Goal: Task Accomplishment & Management: Manage account settings

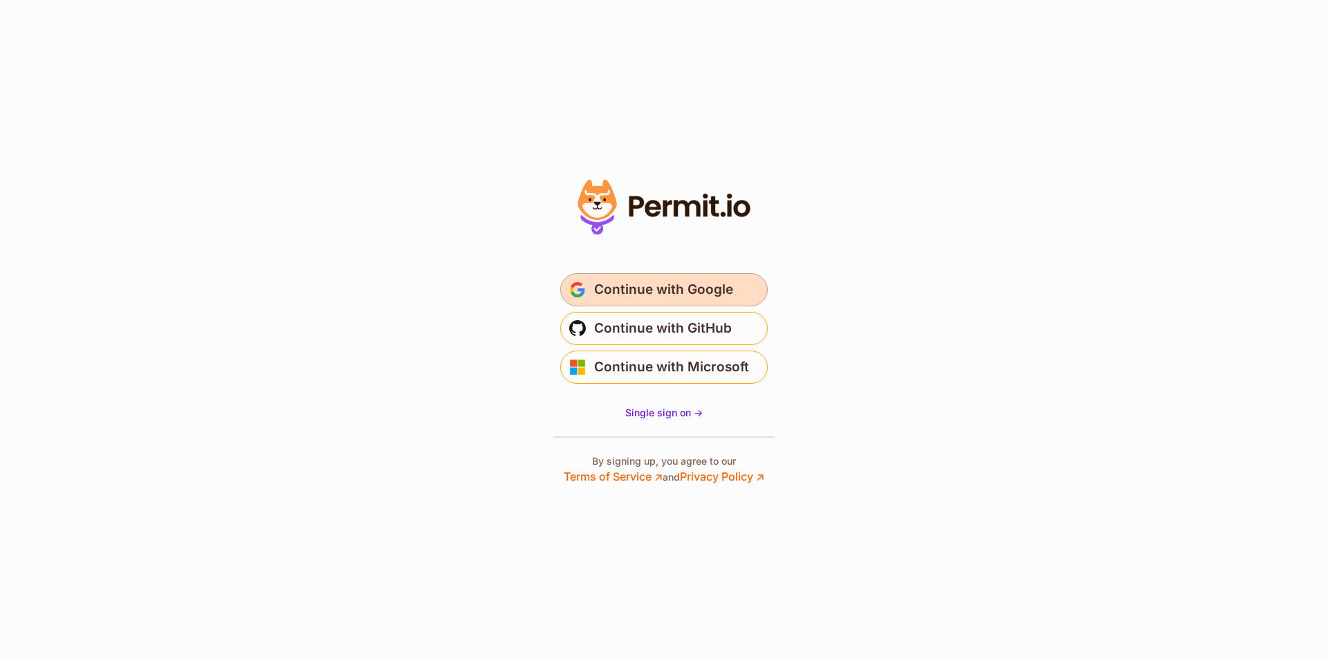
click at [678, 288] on span "Continue with Google" at bounding box center [663, 290] width 139 height 22
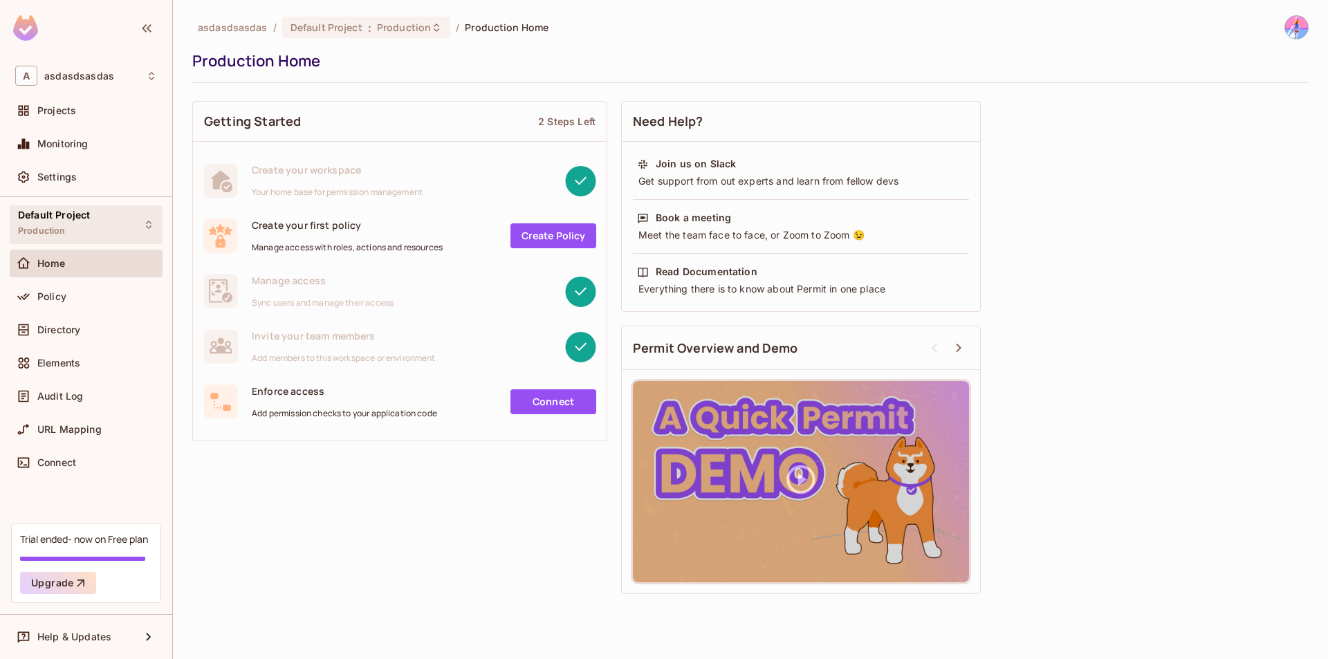
click at [120, 218] on div "Default Project Production" at bounding box center [86, 224] width 153 height 38
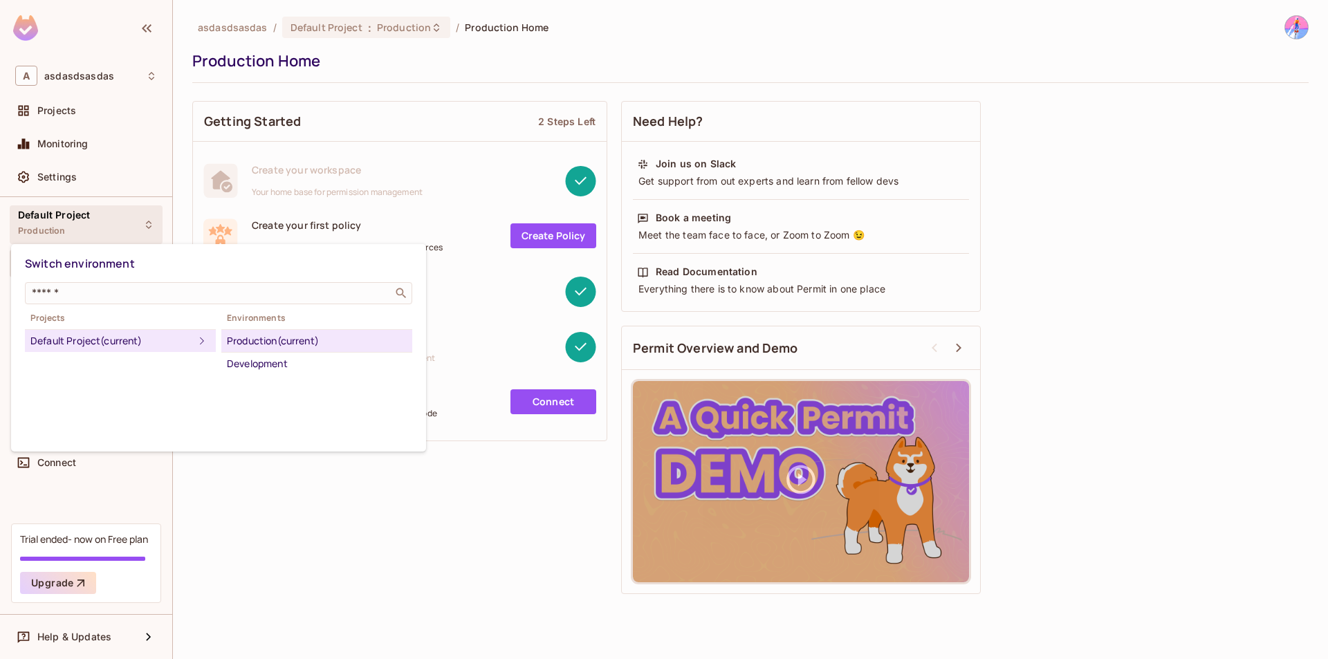
click at [166, 186] on div at bounding box center [664, 329] width 1328 height 659
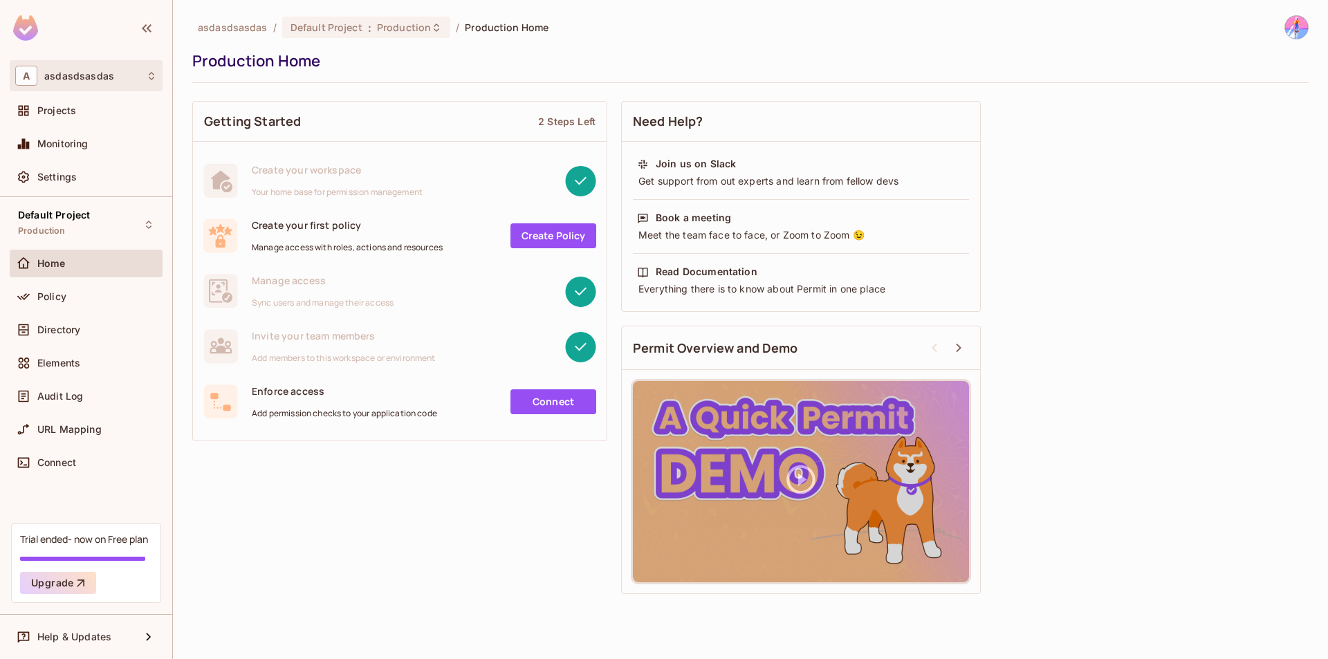
click at [124, 83] on div "A [DEMOGRAPHIC_DATA]" at bounding box center [86, 76] width 142 height 20
click at [446, 67] on div at bounding box center [664, 329] width 1328 height 659
click at [100, 69] on div "A asdasdsasdas" at bounding box center [86, 76] width 142 height 20
click at [416, 72] on div at bounding box center [664, 329] width 1328 height 659
click at [1296, 28] on img at bounding box center [1296, 27] width 23 height 23
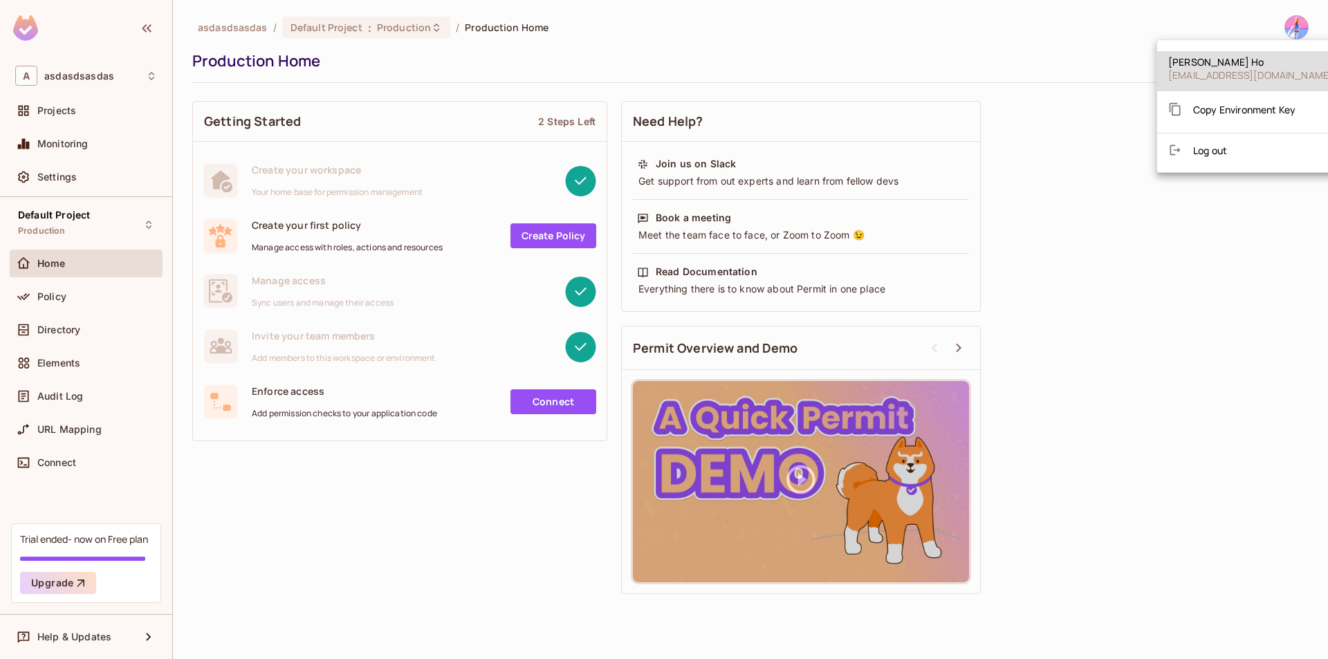
click at [129, 77] on div at bounding box center [664, 329] width 1328 height 659
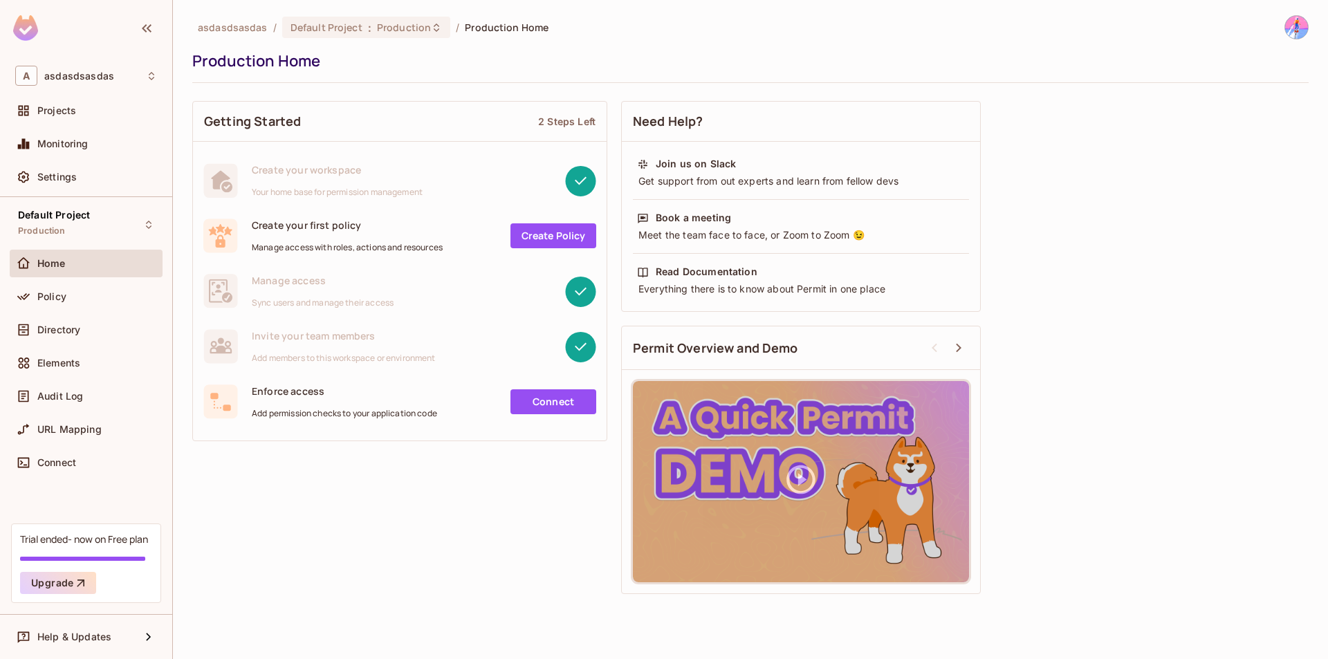
click at [129, 77] on div "Dustin Ho thiendat17031999@gmail.com Copy Environment Key Log out" at bounding box center [664, 329] width 1328 height 659
click at [129, 77] on div "A asdasdsasdas" at bounding box center [86, 76] width 142 height 20
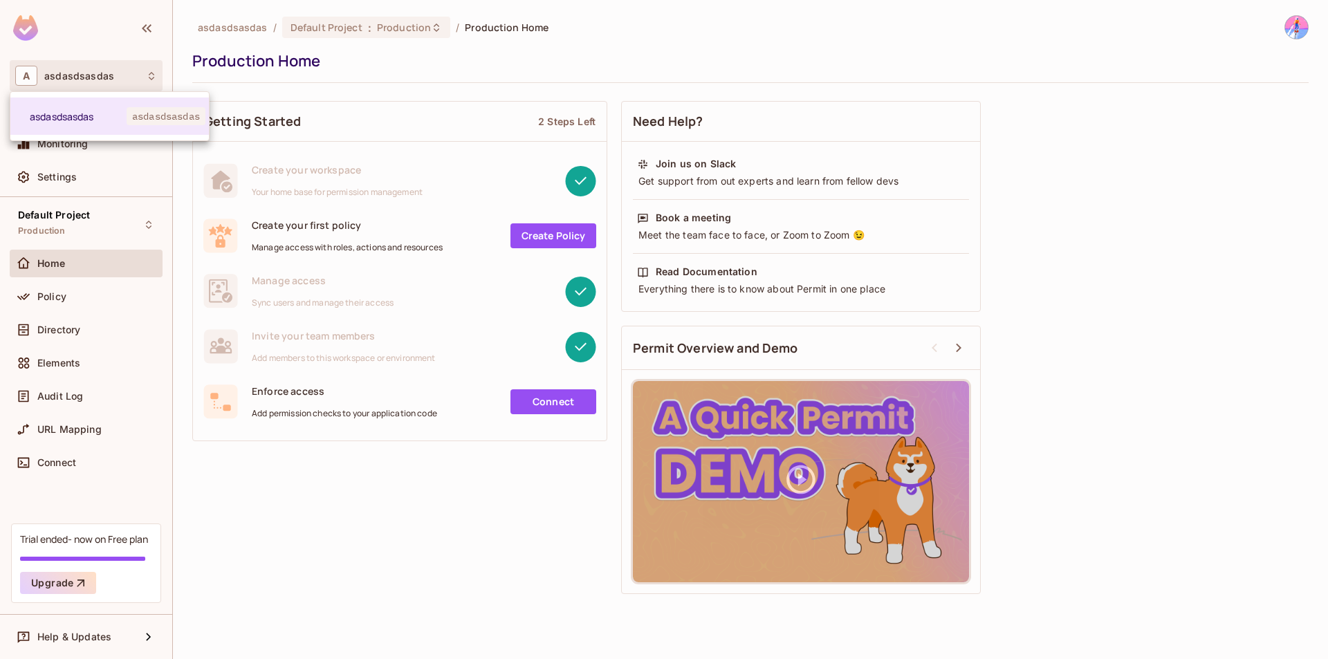
click at [437, 77] on div at bounding box center [664, 329] width 1328 height 659
click at [136, 76] on div "A asdasdsasdas" at bounding box center [86, 76] width 142 height 20
click at [97, 86] on div at bounding box center [664, 329] width 1328 height 659
click at [92, 83] on div "A asdasdsasdas" at bounding box center [86, 76] width 142 height 20
click at [92, 83] on div at bounding box center [664, 329] width 1328 height 659
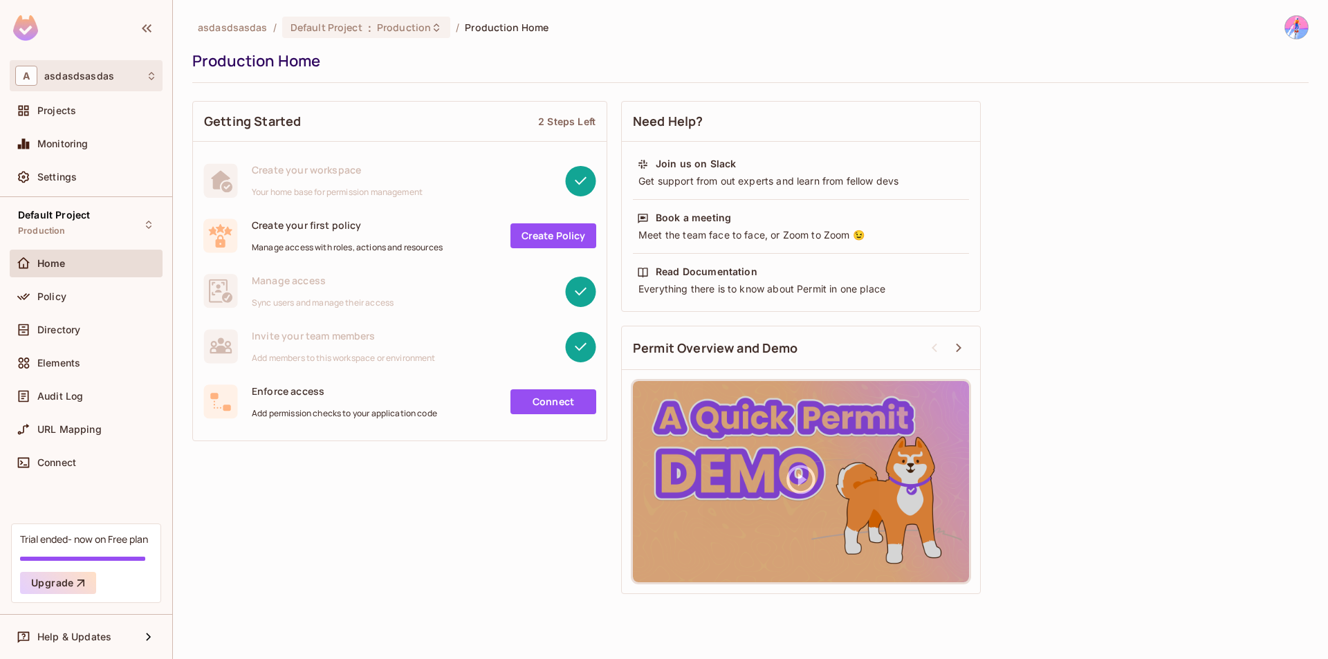
click at [92, 83] on div "asdasdsasdas asdasdsasdas" at bounding box center [664, 329] width 1328 height 659
click at [92, 83] on div "A [DEMOGRAPHIC_DATA]" at bounding box center [86, 76] width 142 height 20
click at [105, 81] on div at bounding box center [664, 329] width 1328 height 659
click at [127, 82] on div "A [DEMOGRAPHIC_DATA]" at bounding box center [86, 76] width 142 height 20
click at [489, 80] on div at bounding box center [664, 329] width 1328 height 659
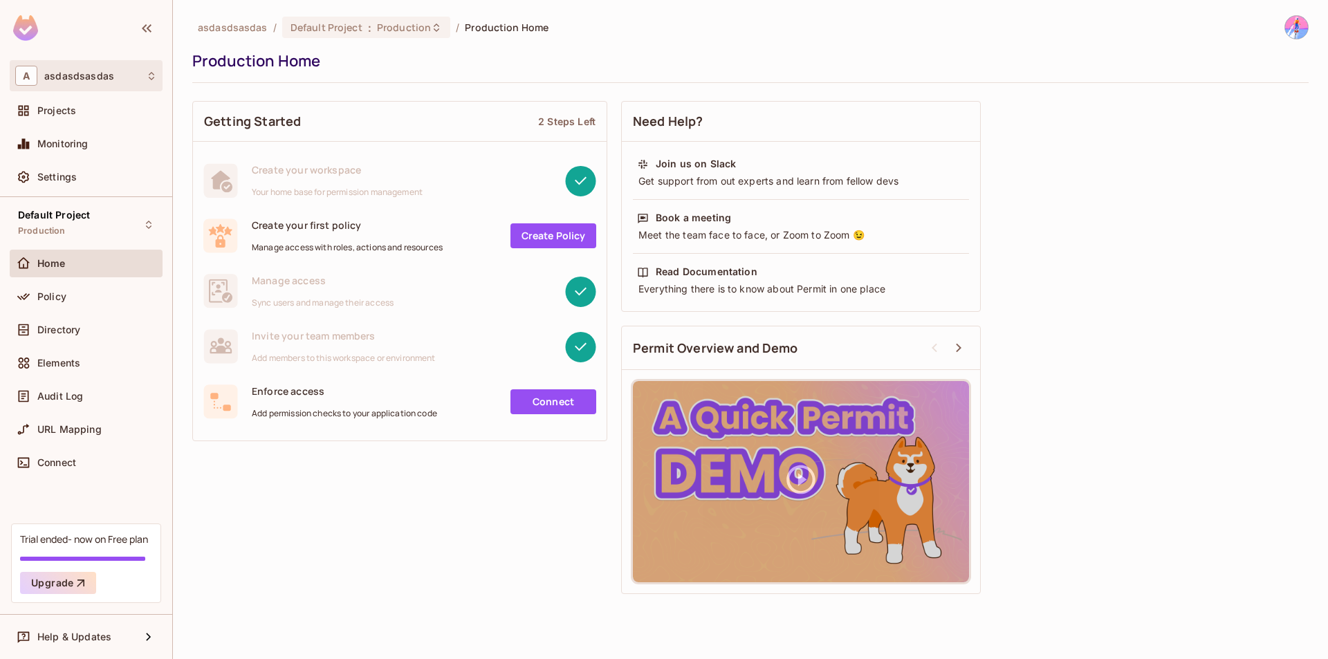
click at [80, 64] on div "A [DEMOGRAPHIC_DATA]" at bounding box center [86, 75] width 153 height 31
click at [120, 187] on div at bounding box center [664, 329] width 1328 height 659
click at [82, 177] on div "Settings" at bounding box center [97, 176] width 120 height 11
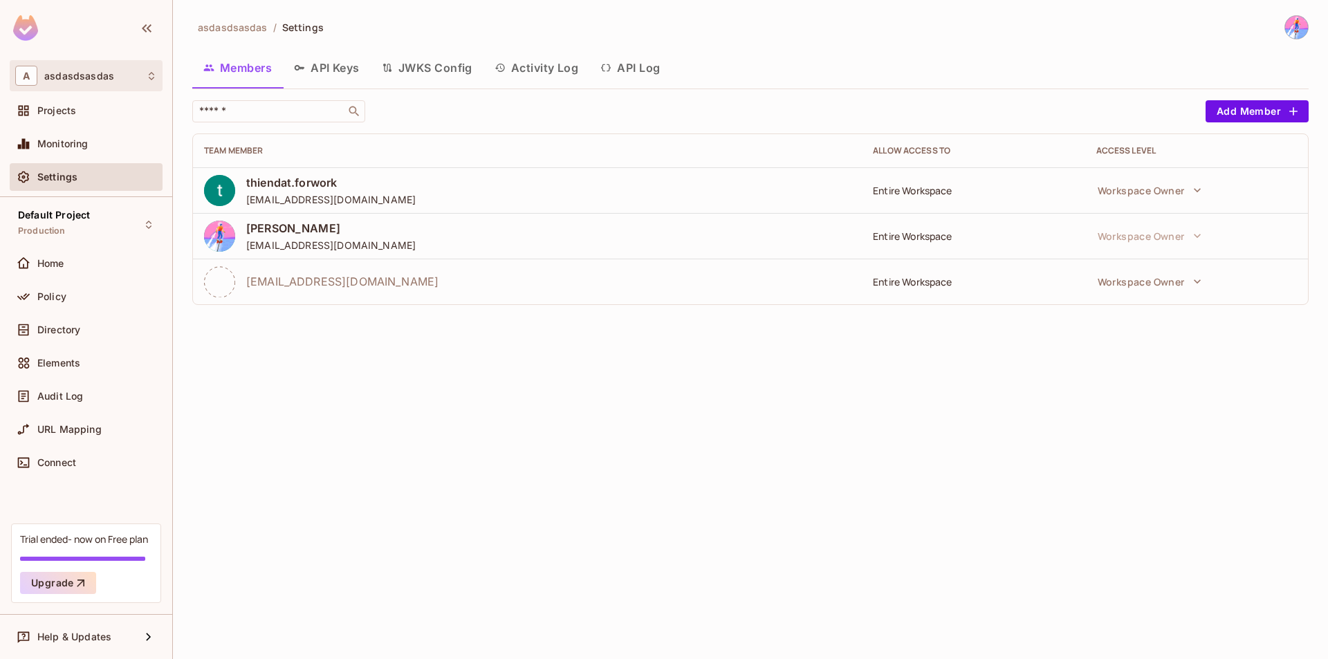
click at [148, 72] on div "A [DEMOGRAPHIC_DATA]" at bounding box center [86, 76] width 142 height 20
click at [93, 225] on div at bounding box center [664, 329] width 1328 height 659
click at [105, 85] on div "A [DEMOGRAPHIC_DATA]" at bounding box center [86, 76] width 142 height 20
click at [460, 32] on div at bounding box center [664, 329] width 1328 height 659
click at [121, 77] on div "A [DEMOGRAPHIC_DATA]" at bounding box center [86, 76] width 142 height 20
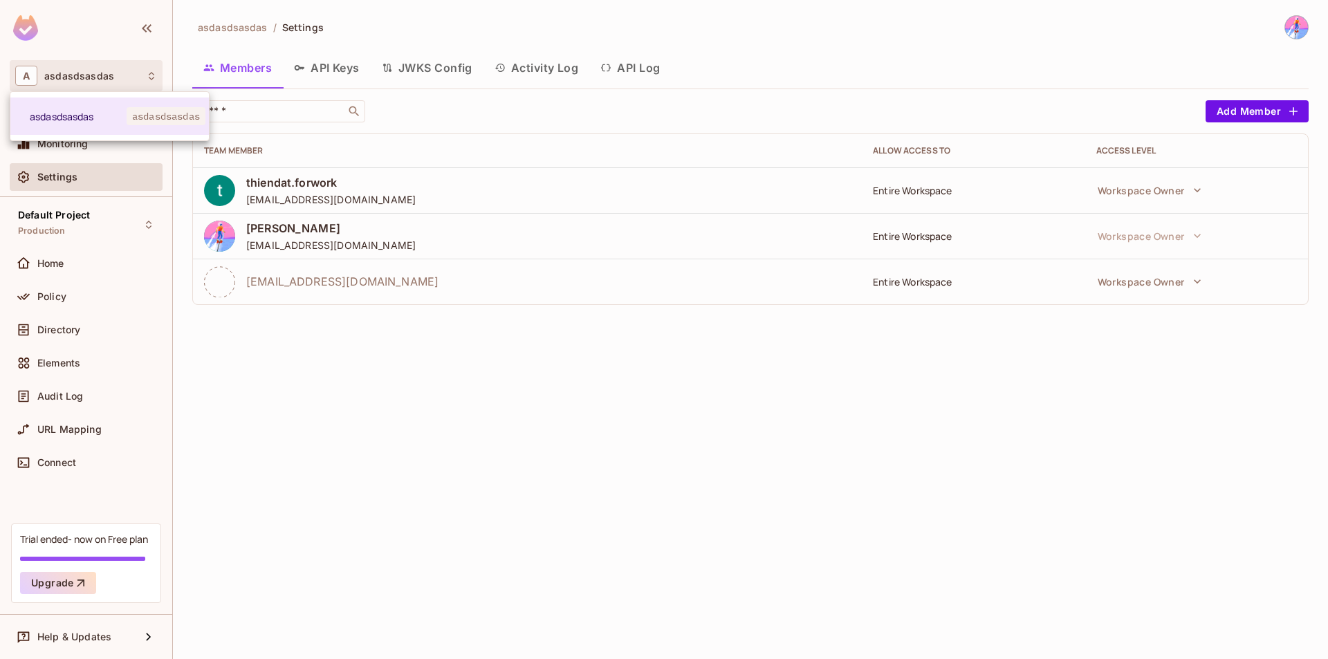
click at [121, 77] on div at bounding box center [664, 329] width 1328 height 659
click at [121, 77] on div "A [DEMOGRAPHIC_DATA]" at bounding box center [86, 76] width 142 height 20
click at [121, 77] on div at bounding box center [664, 329] width 1328 height 659
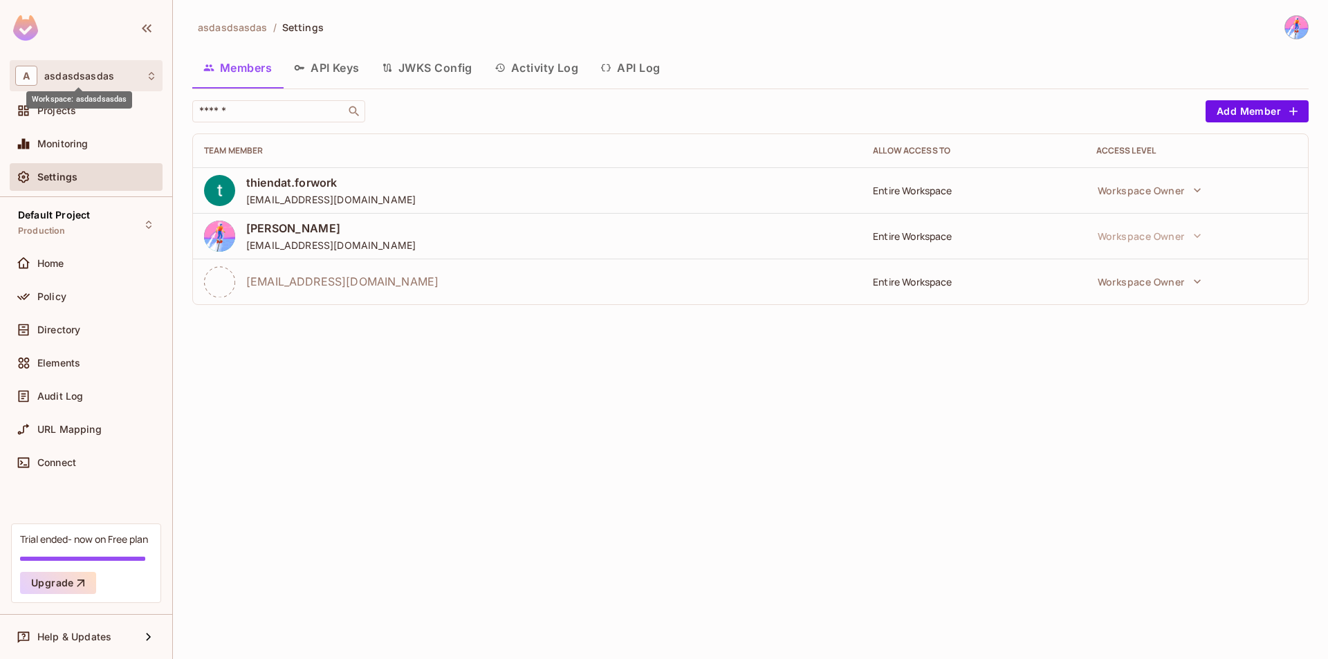
click at [79, 76] on span "asdasdsasdas" at bounding box center [79, 76] width 70 height 11
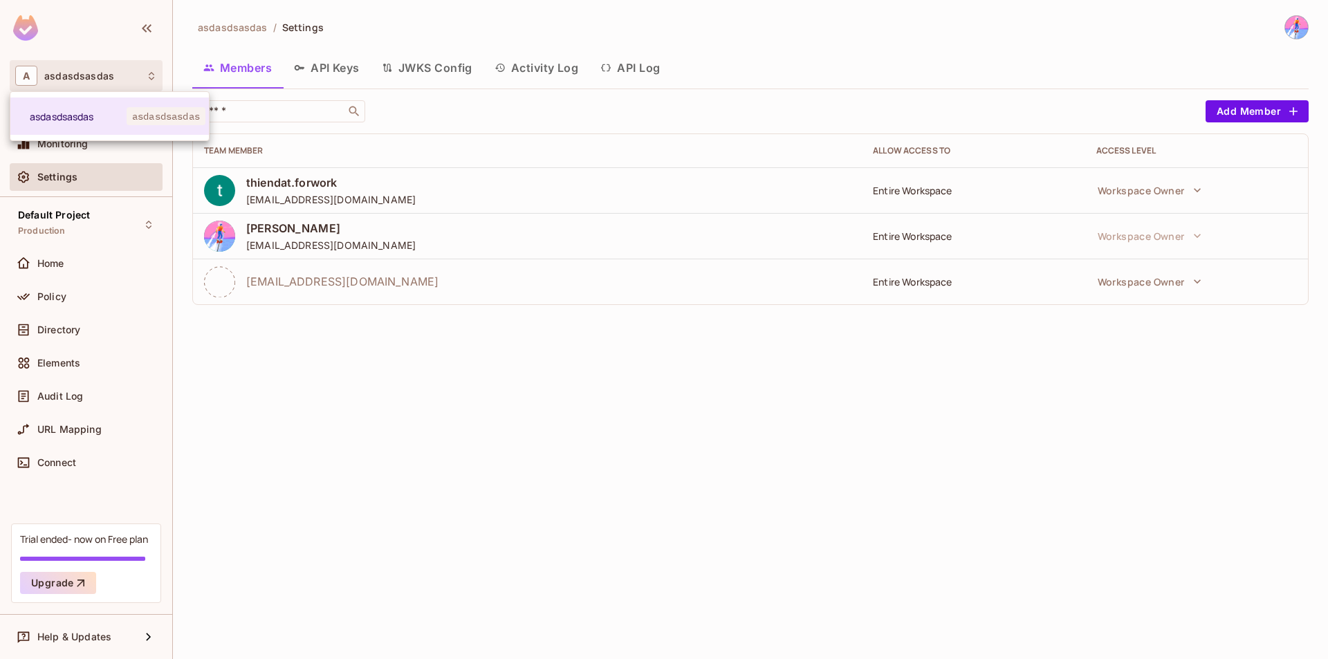
click at [1310, 46] on div at bounding box center [664, 329] width 1328 height 659
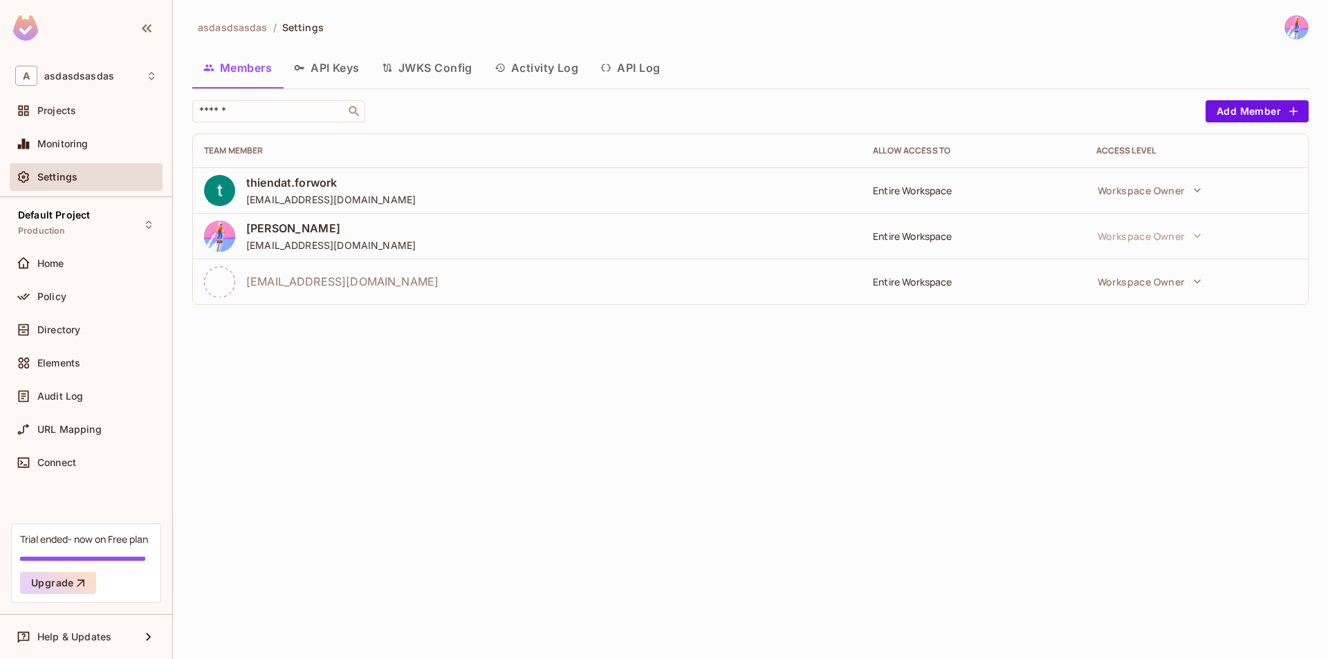
click at [1305, 35] on div "asdasdsasdas asdasdsasdas" at bounding box center [664, 329] width 1328 height 659
click at [1301, 35] on img at bounding box center [1296, 27] width 23 height 23
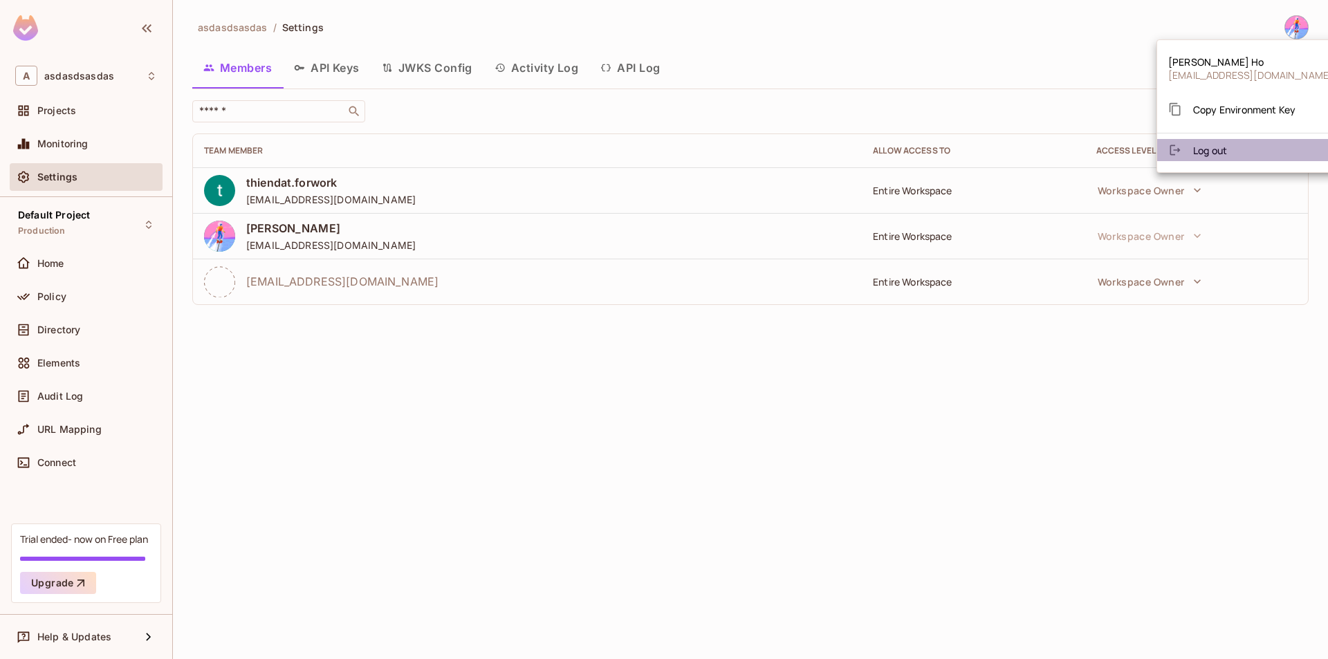
click at [1245, 154] on li "Log out" at bounding box center [1250, 150] width 187 height 22
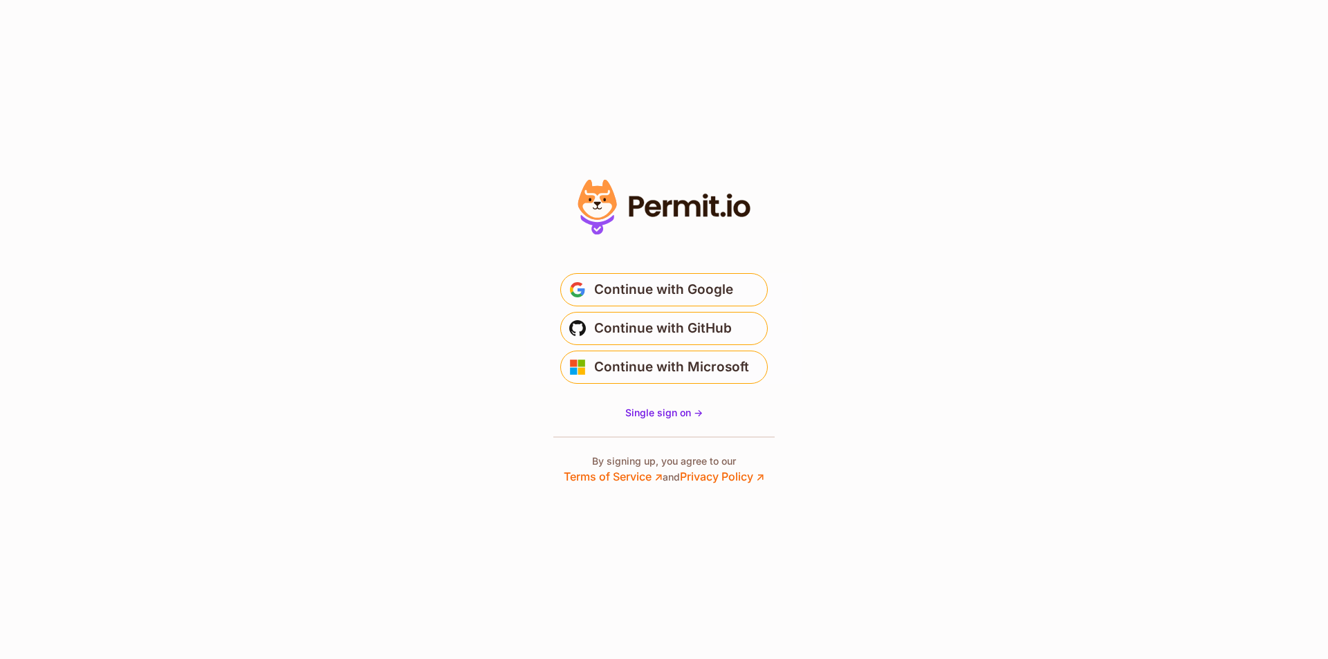
click at [702, 272] on main "Welcome Log in to prod-permit-io to continue to Permit.io. * Email is not valid…" at bounding box center [663, 323] width 277 height 133
click at [702, 282] on span "Continue with Google" at bounding box center [663, 290] width 139 height 22
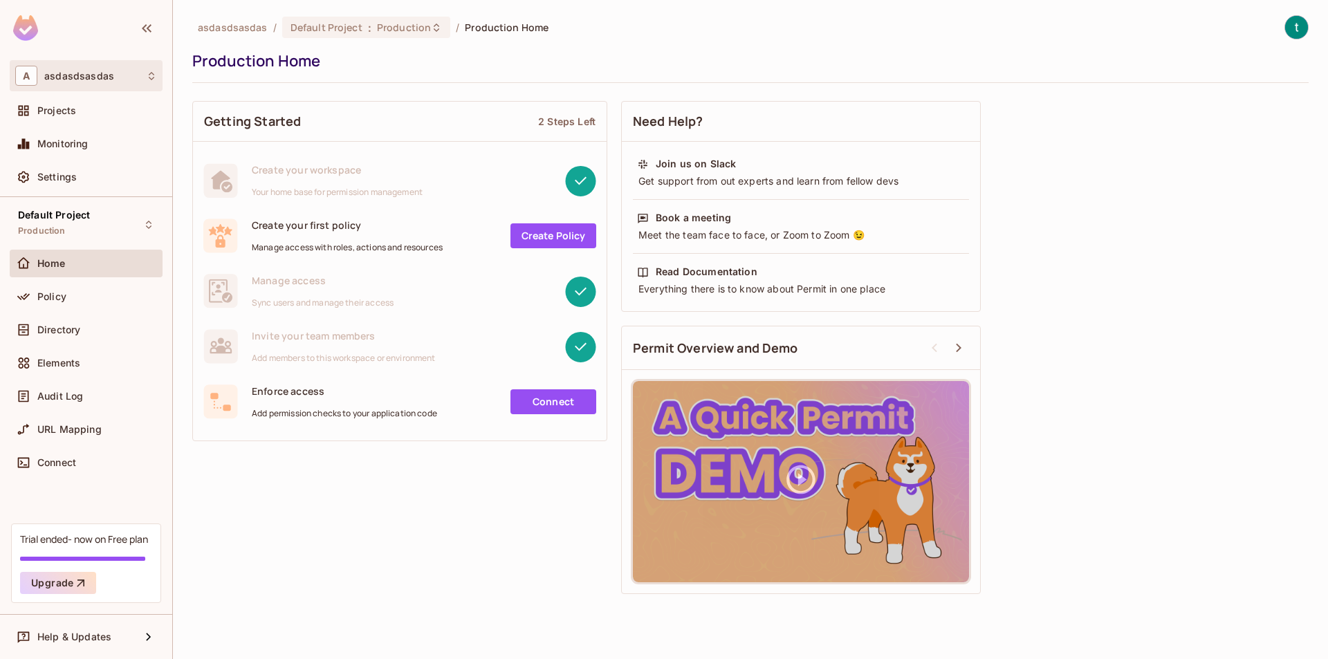
click at [118, 72] on div "A [DEMOGRAPHIC_DATA]" at bounding box center [86, 76] width 142 height 20
